Goal: Information Seeking & Learning: Learn about a topic

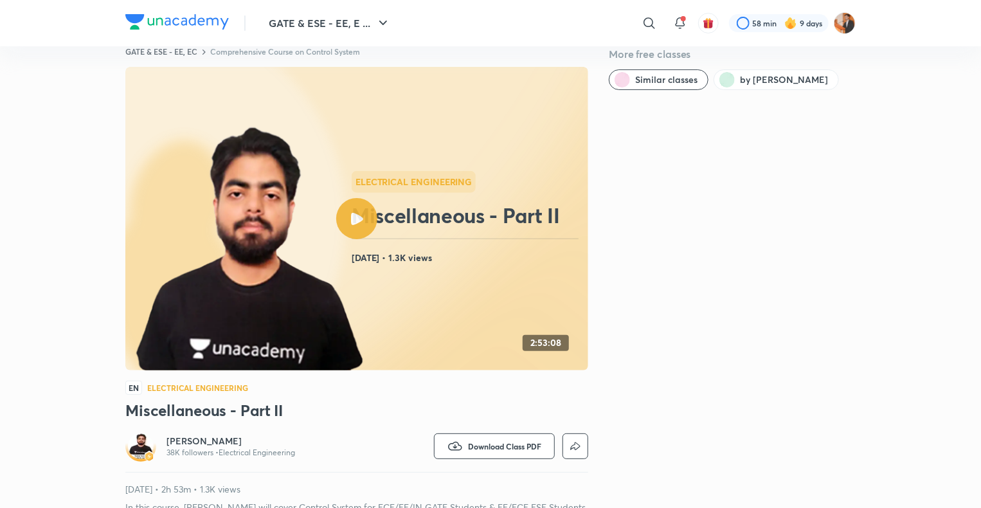
click at [391, 299] on rect at bounding box center [356, 218] width 463 height 303
drag, startPoint x: 330, startPoint y: 48, endPoint x: 332, endPoint y: 63, distance: 15.5
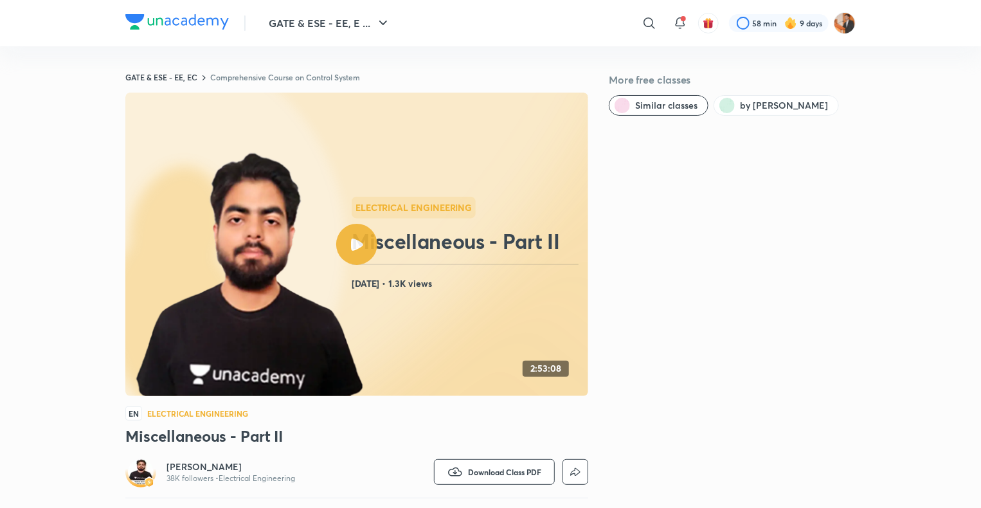
click at [376, 73] on div "GATE & ESE - EE, EC Comprehensive Course on Control System" at bounding box center [356, 77] width 463 height 10
click at [518, 78] on div "GATE & ESE - EE, EC Comprehensive Course on Control System" at bounding box center [356, 77] width 463 height 10
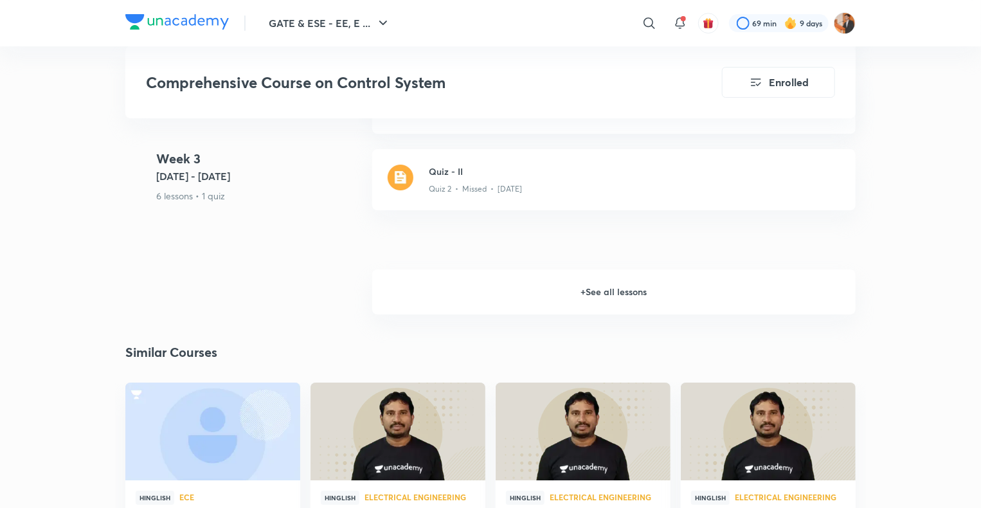
scroll to position [2194, 0]
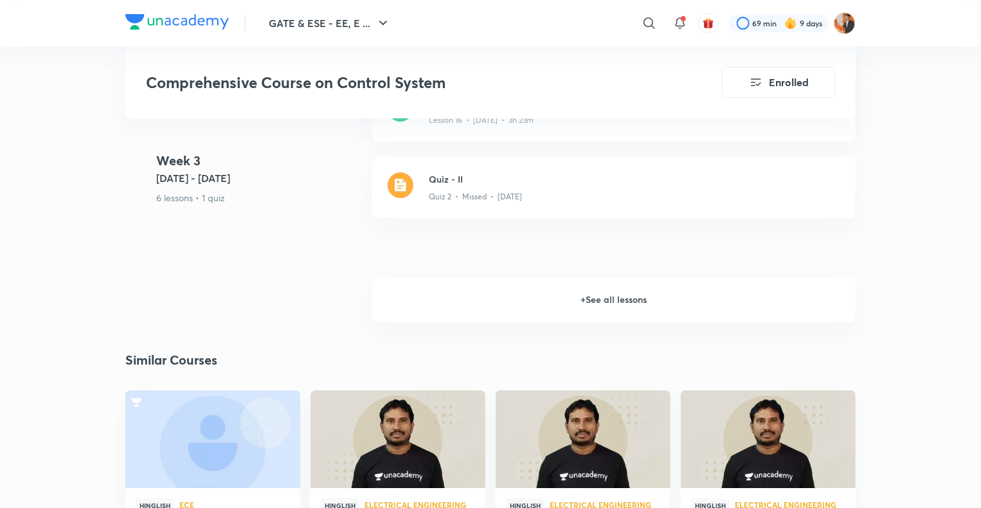
click at [582, 298] on h6 "+ See all lessons" at bounding box center [613, 299] width 483 height 45
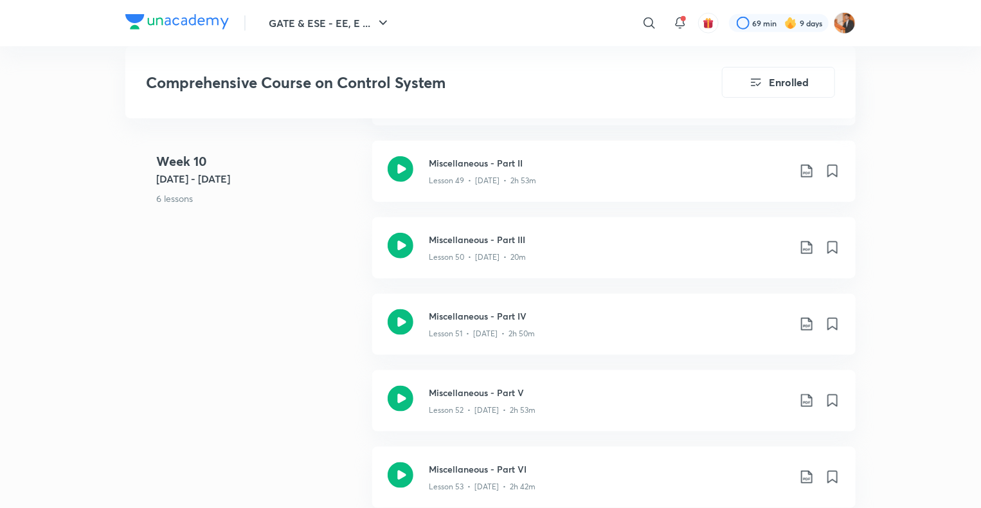
scroll to position [5530, 0]
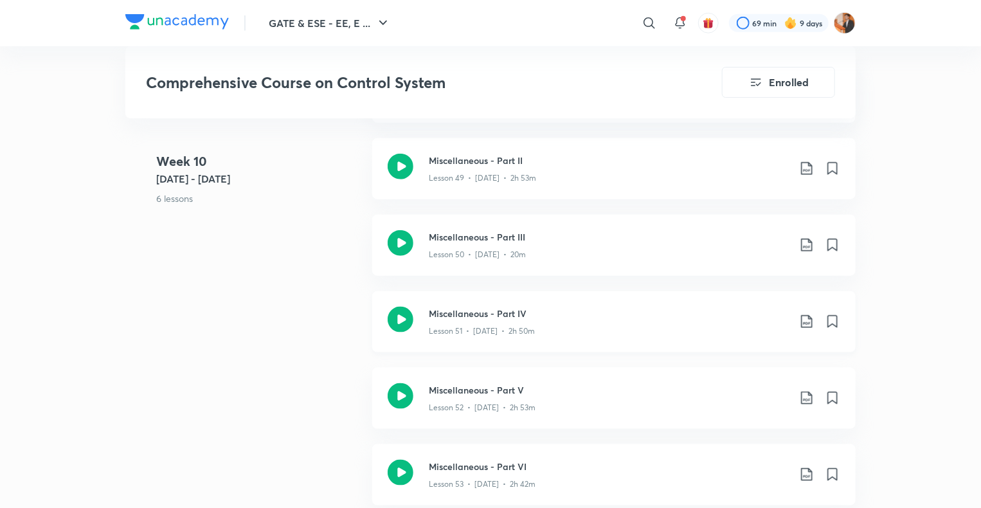
click at [561, 315] on h3 "Miscellaneous - Part IV" at bounding box center [609, 314] width 360 height 14
